Goal: Obtain resource: Download file/media

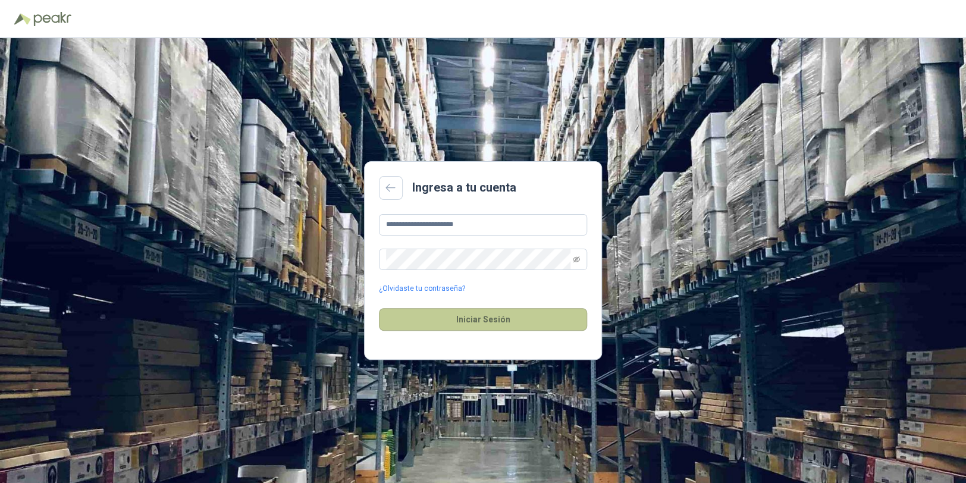
click at [474, 318] on button "Iniciar Sesión" at bounding box center [483, 319] width 208 height 23
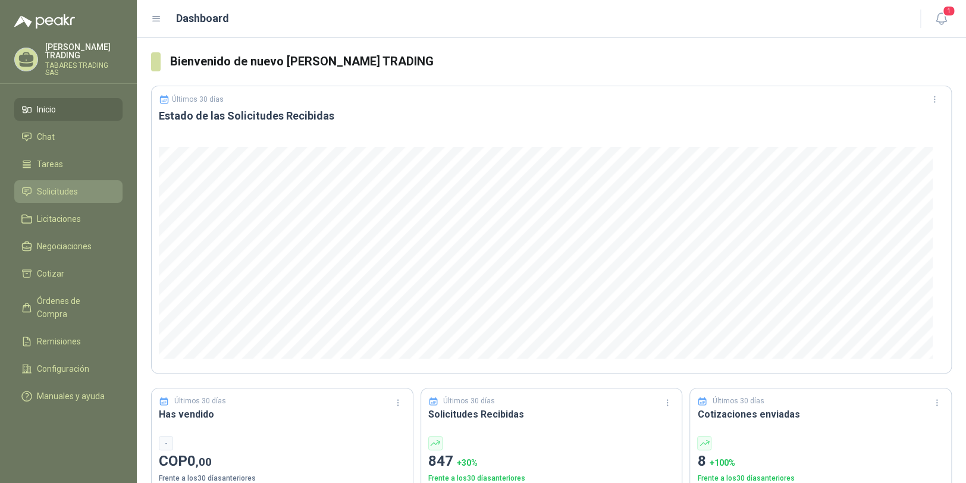
click at [49, 185] on span "Solicitudes" at bounding box center [57, 191] width 41 height 13
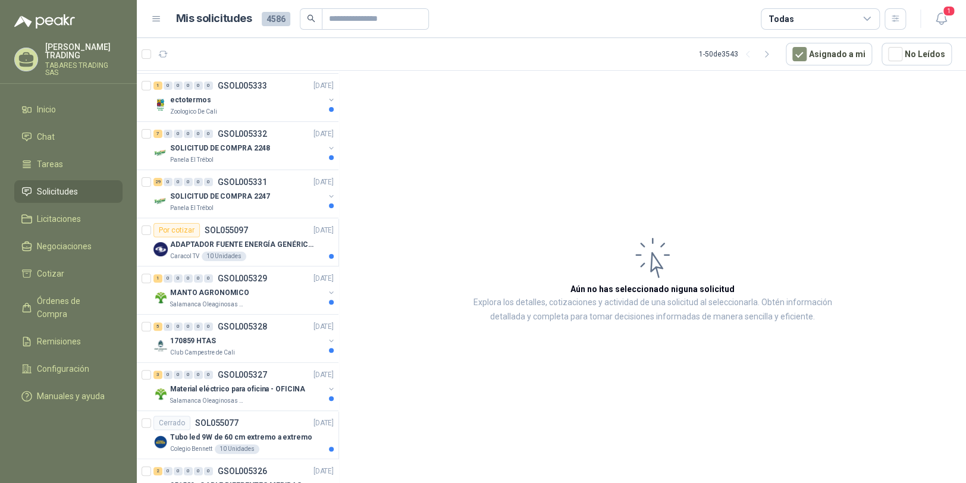
scroll to position [120, 0]
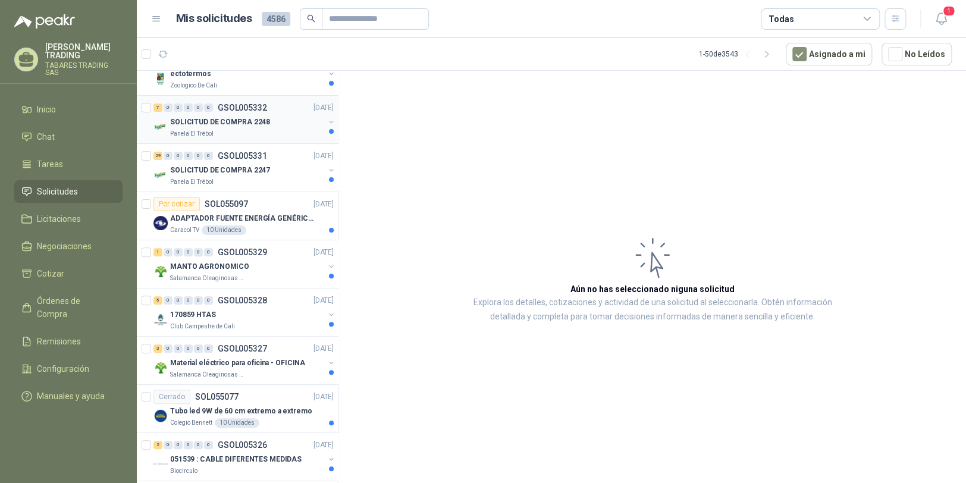
click at [214, 120] on p "SOLICITUD DE COMPRA 2248" at bounding box center [220, 122] width 100 height 11
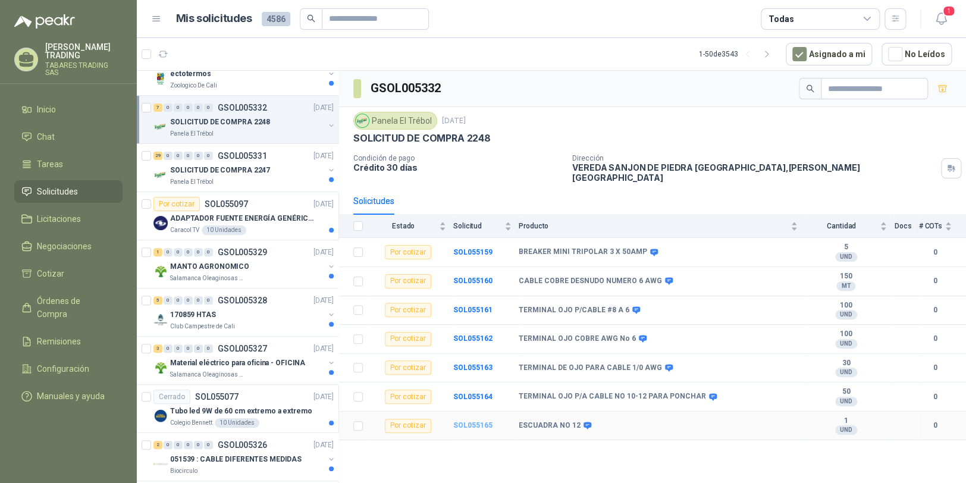
click at [467, 421] on b "SOL055165" at bounding box center [472, 425] width 39 height 8
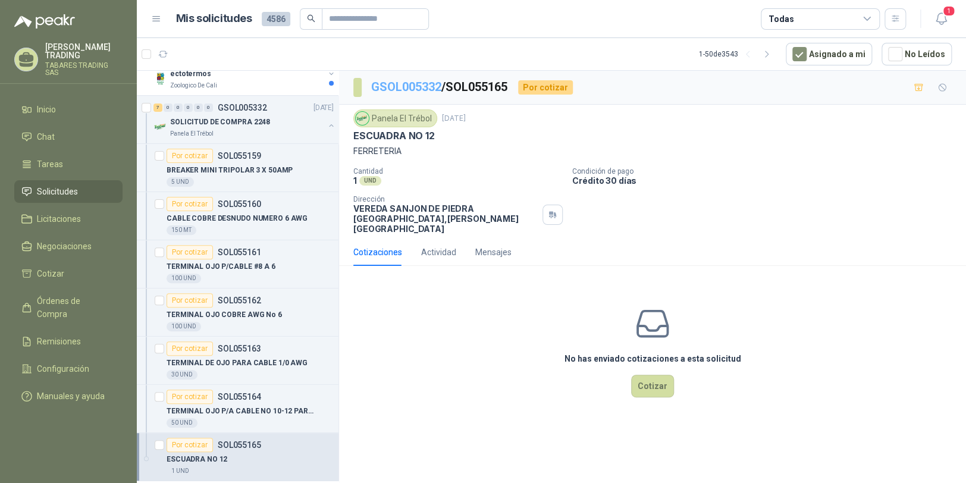
click at [414, 87] on link "GSOL005332" at bounding box center [406, 87] width 70 height 14
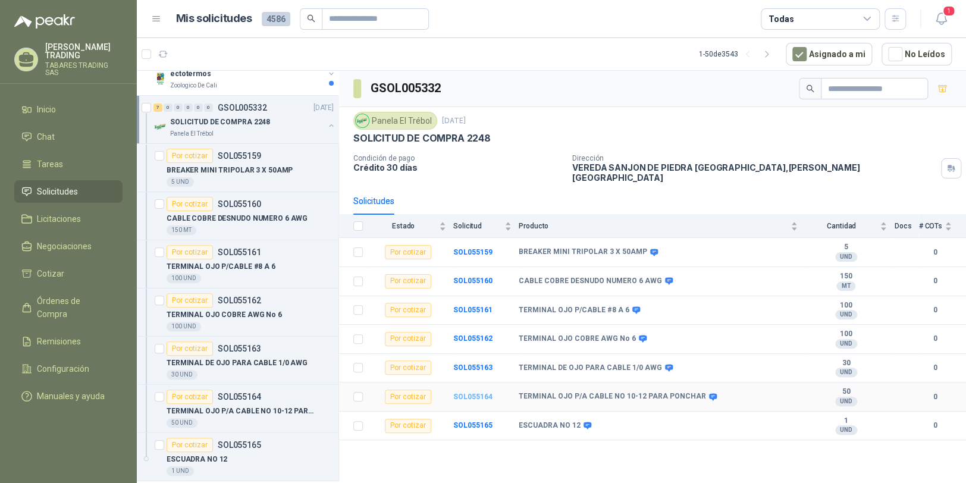
click at [476, 393] on b "SOL055164" at bounding box center [472, 397] width 39 height 8
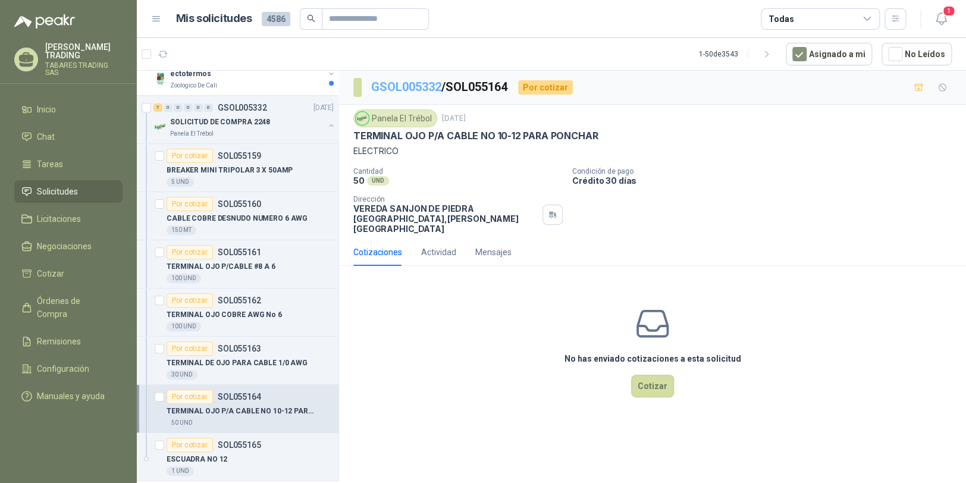
click at [405, 84] on link "GSOL005332" at bounding box center [406, 87] width 70 height 14
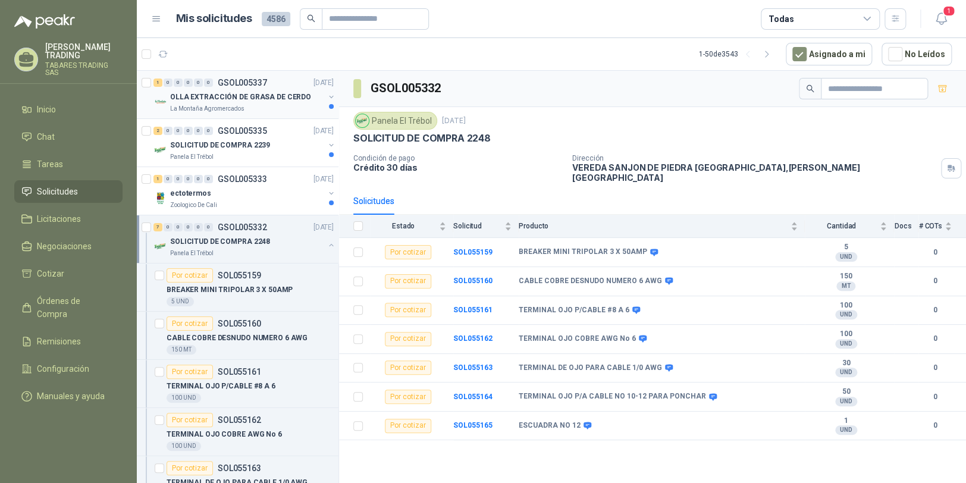
click at [208, 95] on p "OLLA EXTRACCIÓN DE GRASA DE CERDO" at bounding box center [240, 97] width 141 height 11
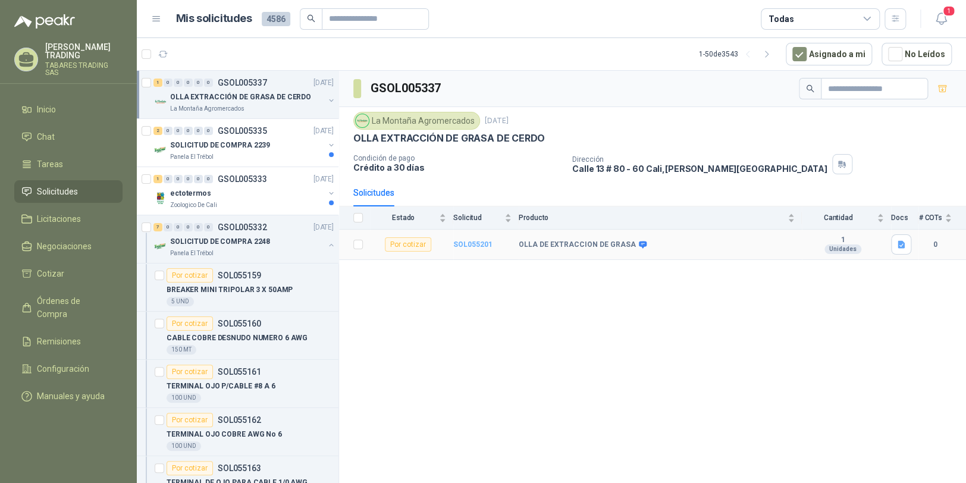
click at [466, 245] on b "SOL055201" at bounding box center [472, 244] width 39 height 8
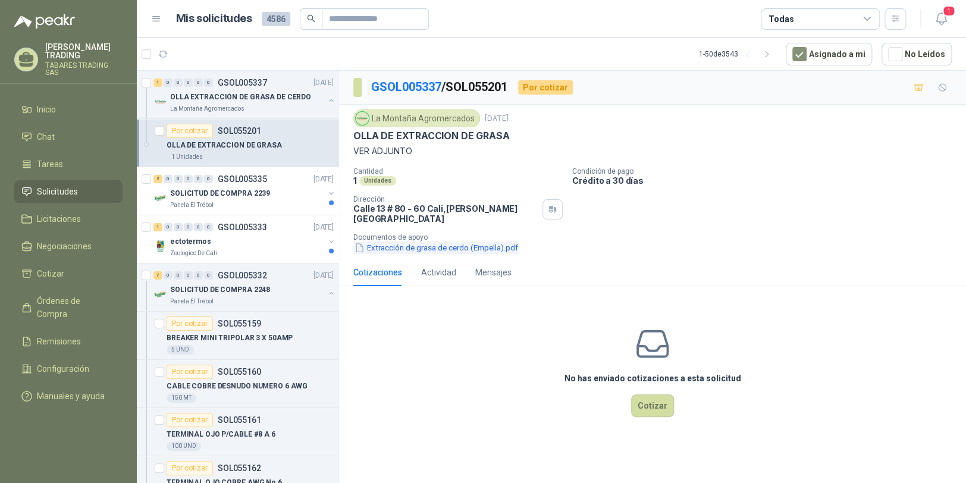
click at [418, 242] on button "Extracción de grasa de cerdo (Empella).pdf" at bounding box center [436, 248] width 166 height 12
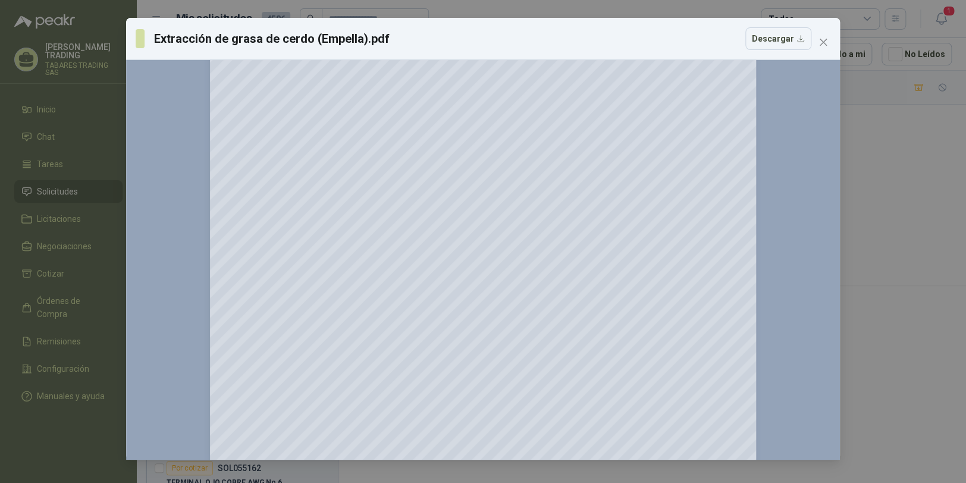
scroll to position [3728, 0]
click at [821, 38] on icon "close" at bounding box center [824, 42] width 10 height 10
click at [821, 38] on div "Extracción de grasa de cerdo (Empella).pdf Descargar 150 %" at bounding box center [483, 241] width 966 height 483
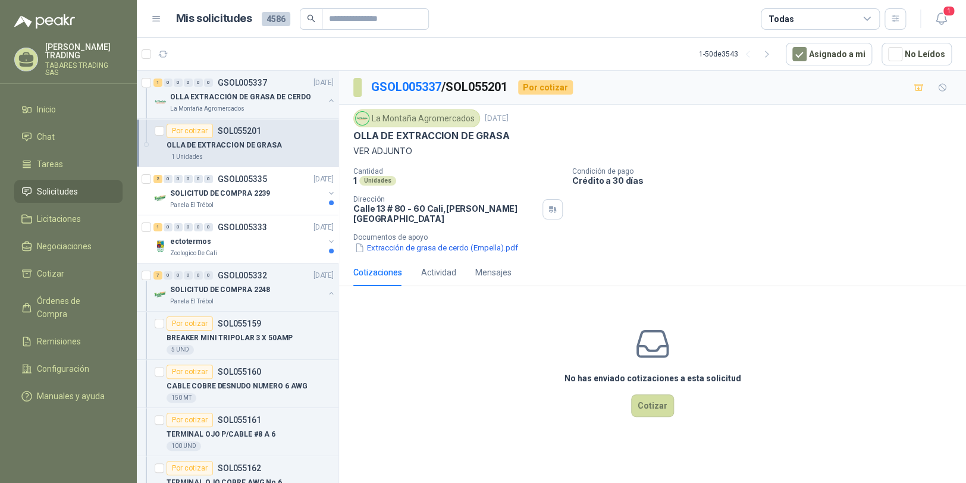
click at [95, 55] on div "[PERSON_NAME] TRADING [PERSON_NAME] TRADING SAS" at bounding box center [83, 59] width 77 height 33
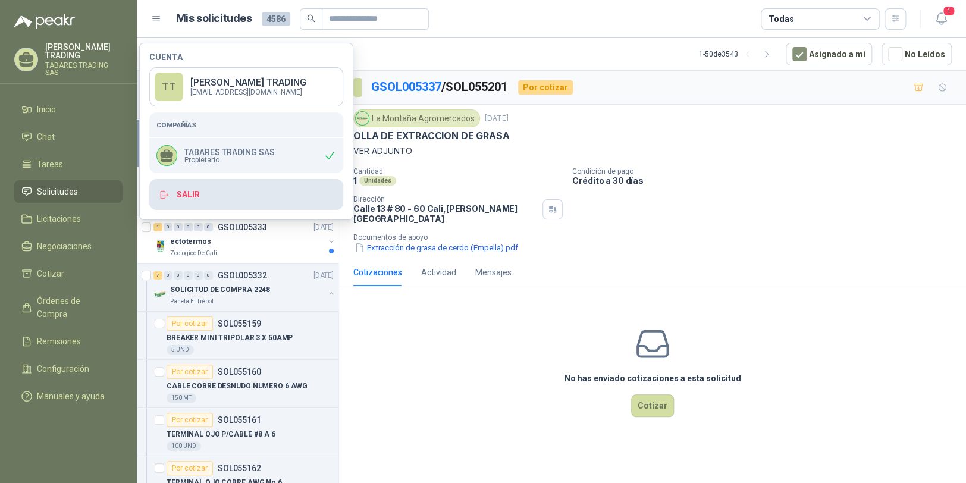
click at [192, 193] on button "Salir" at bounding box center [246, 194] width 194 height 31
